Goal: Information Seeking & Learning: Compare options

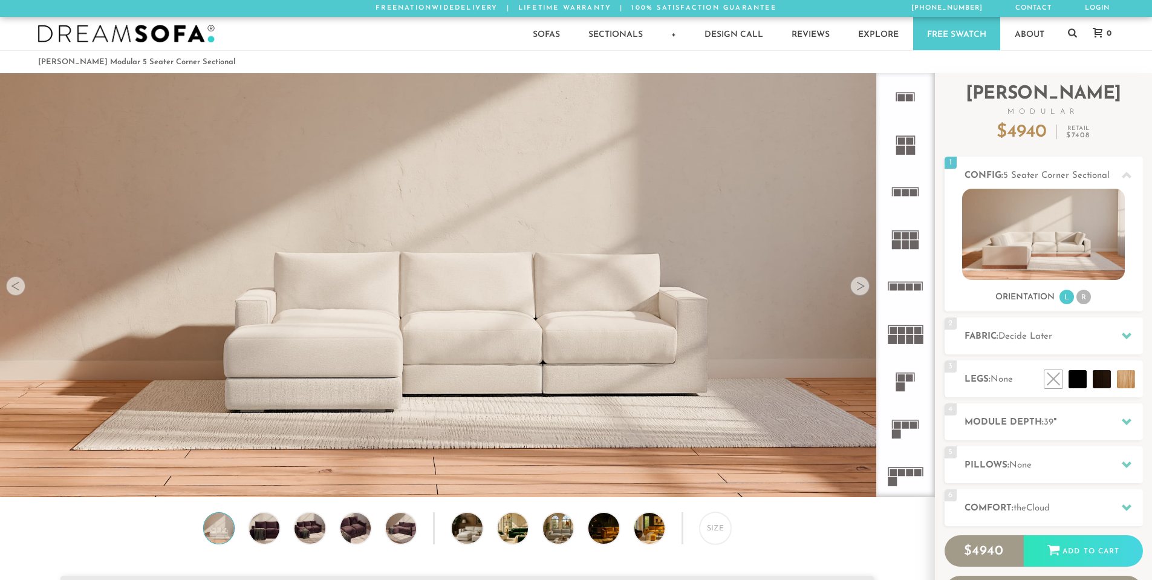
scroll to position [14156, 1143]
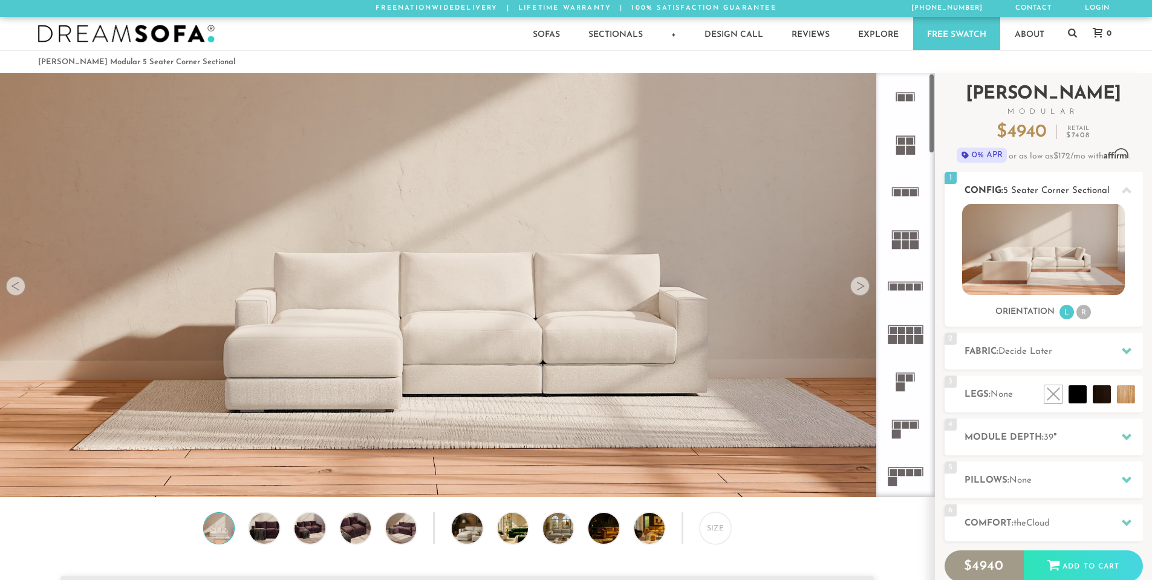
click at [1067, 239] on img at bounding box center [1043, 249] width 163 height 91
click at [861, 289] on div at bounding box center [859, 285] width 19 height 19
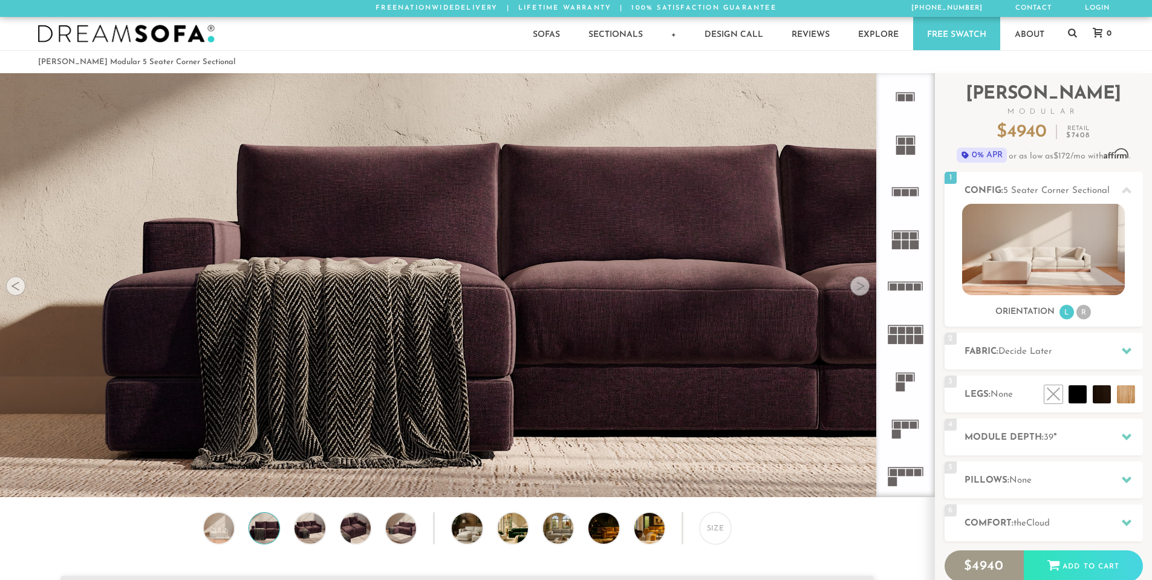
click at [861, 289] on div at bounding box center [859, 285] width 19 height 19
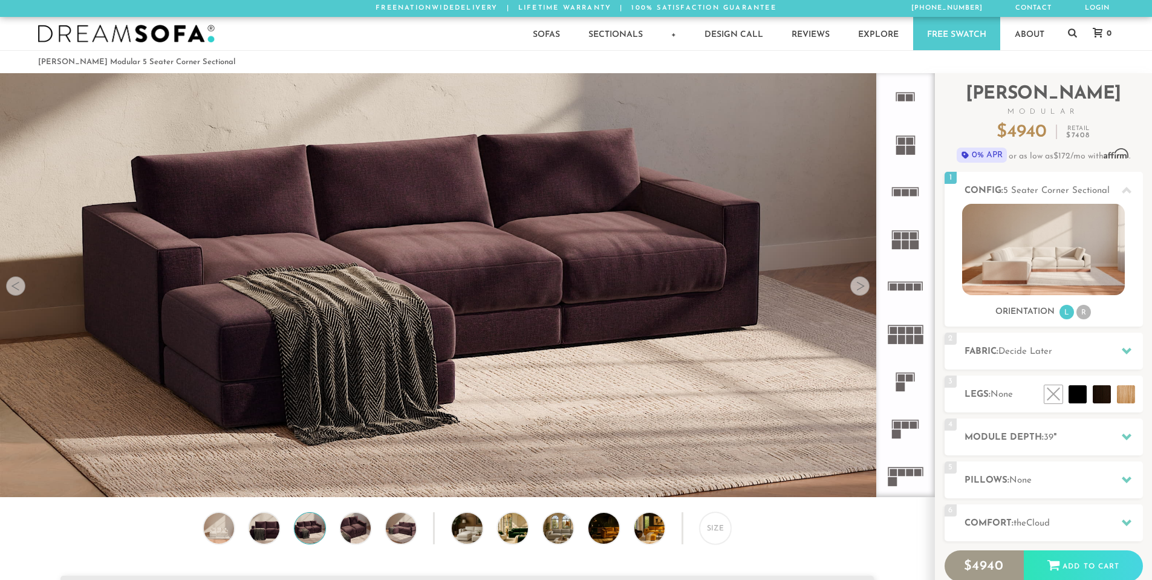
click at [861, 289] on div at bounding box center [859, 285] width 19 height 19
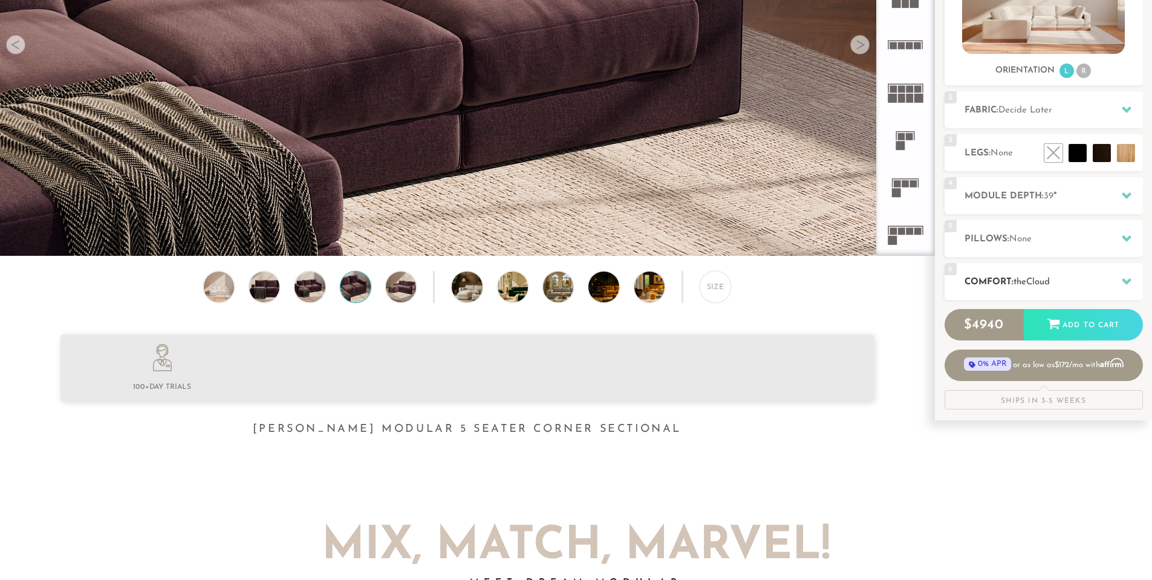
scroll to position [242, 0]
click at [1127, 235] on icon at bounding box center [1126, 238] width 10 height 10
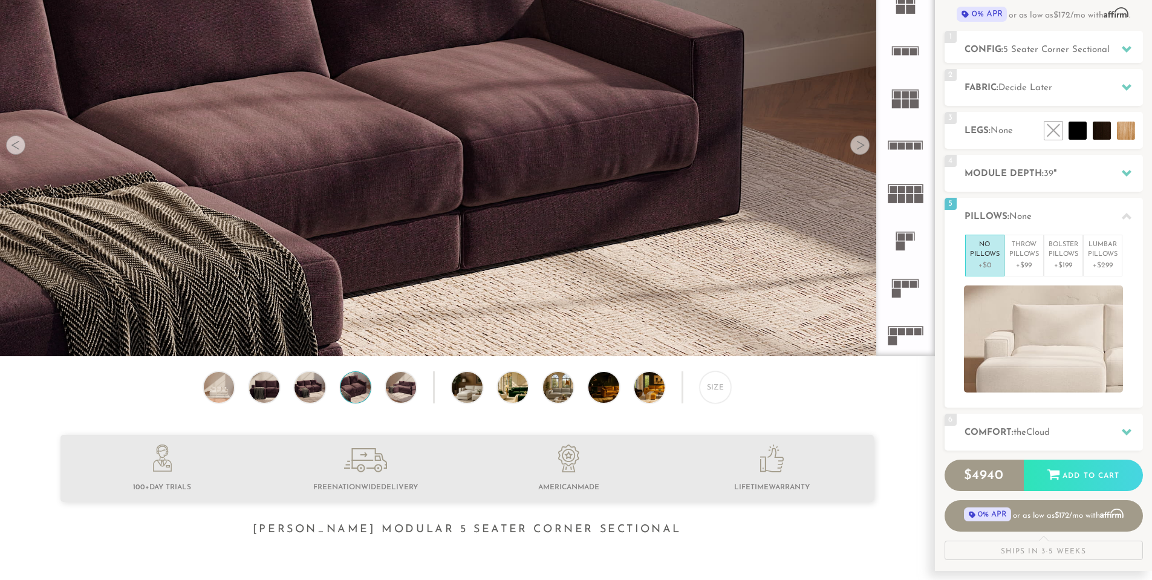
scroll to position [0, 0]
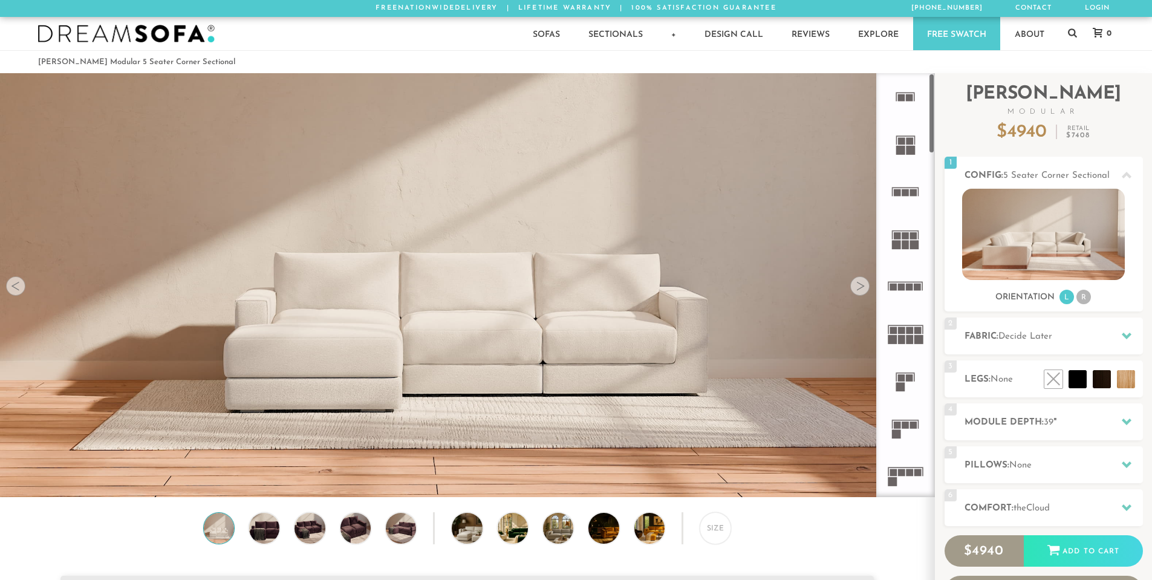
scroll to position [14156, 1143]
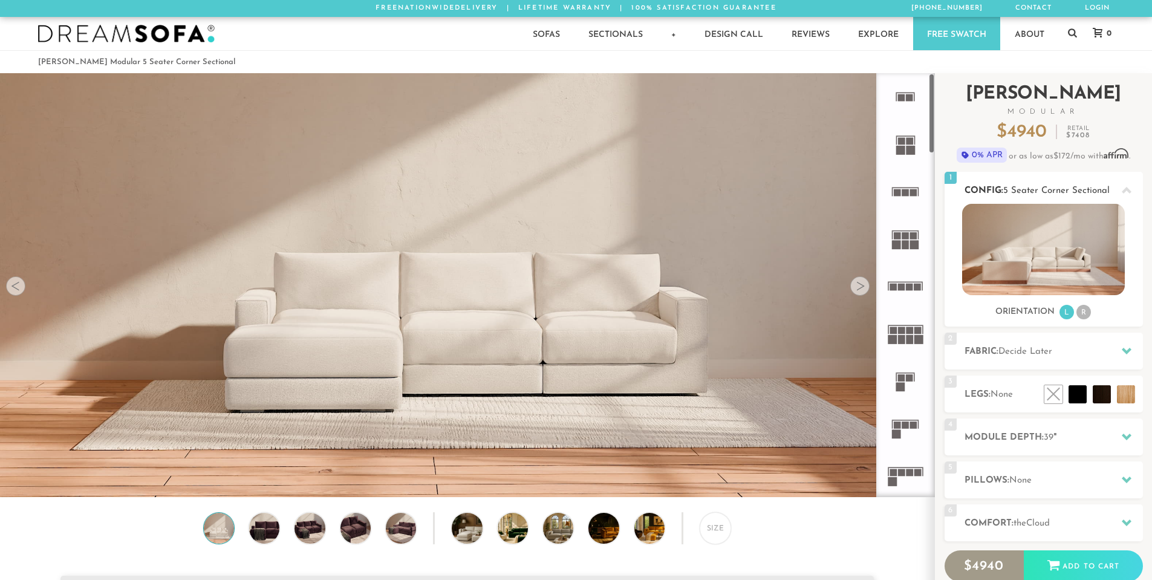
click at [1082, 312] on li "R" at bounding box center [1083, 312] width 15 height 15
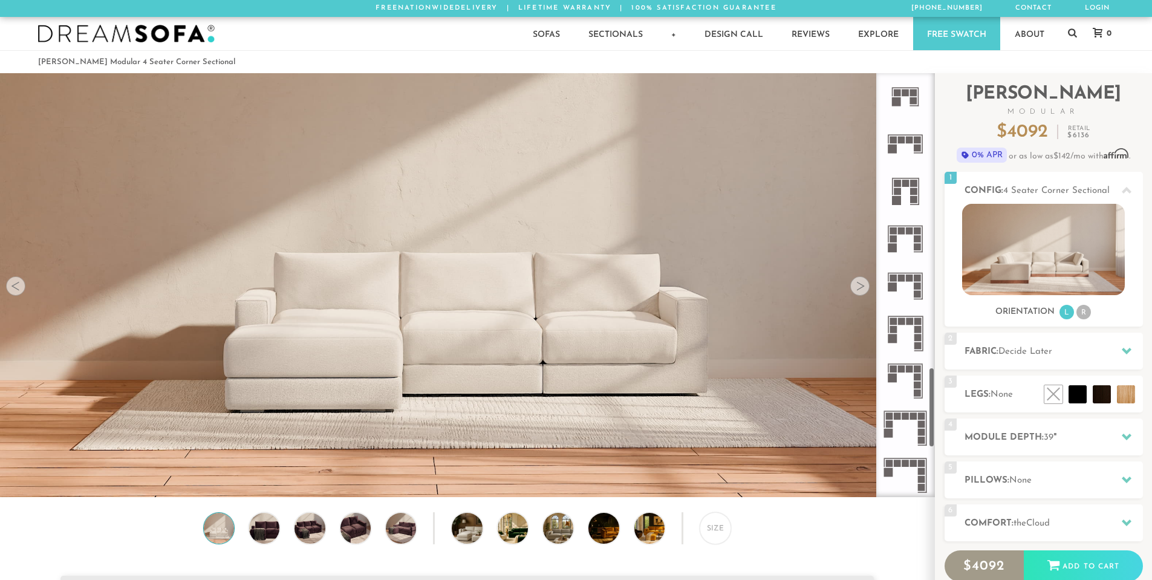
scroll to position [1572, 0]
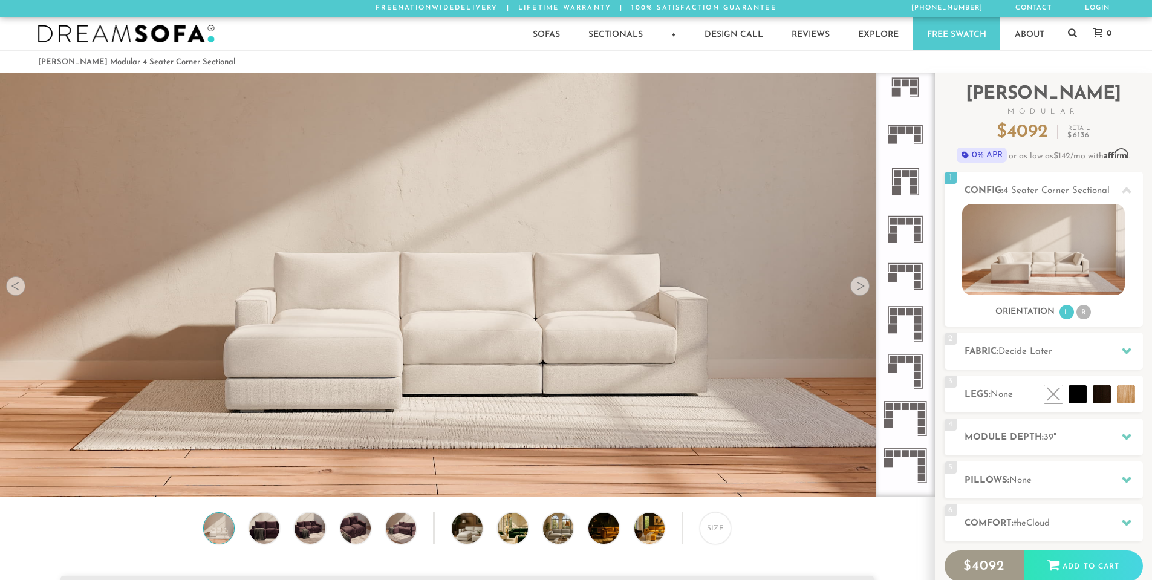
click at [912, 270] on rect at bounding box center [909, 268] width 7 height 7
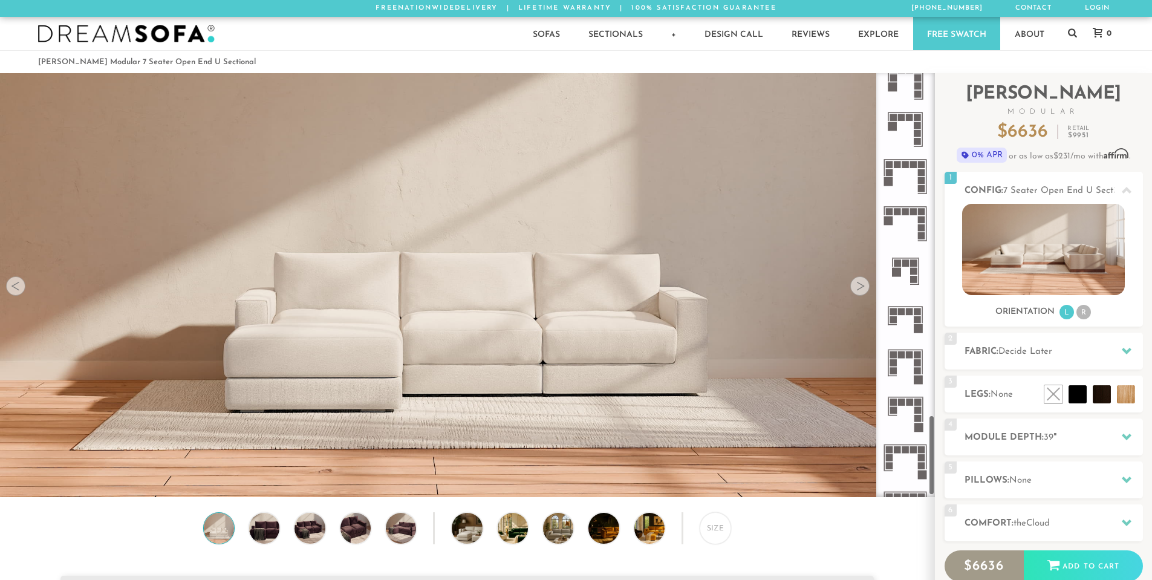
scroll to position [1844, 0]
